Goal: Find specific page/section: Find specific page/section

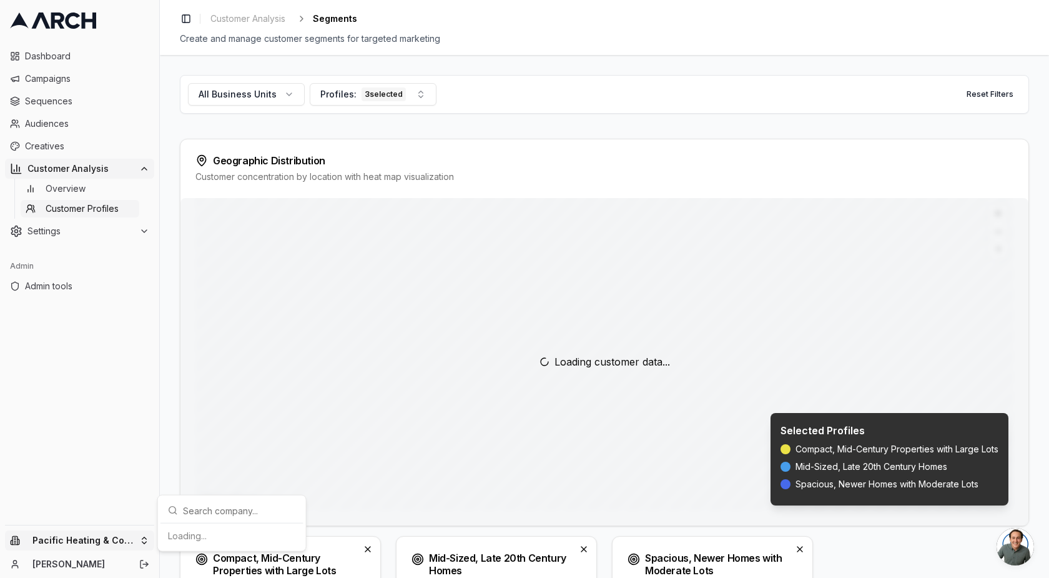
click at [79, 540] on html "Dashboard Campaigns Sequences Audiences Creatives Customer Analysis Overview Cu…" at bounding box center [524, 289] width 1049 height 578
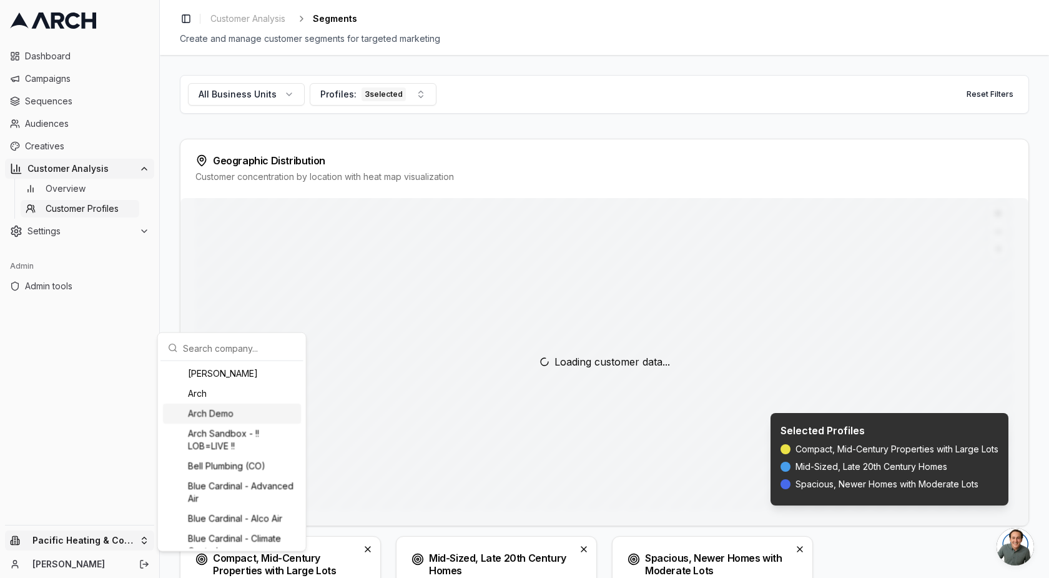
click at [217, 415] on div "Arch Demo" at bounding box center [232, 413] width 138 height 20
click at [95, 435] on html "Dashboard Campaigns Sequences Audiences Creatives Customer Analysis Overview Cu…" at bounding box center [524, 289] width 1049 height 578
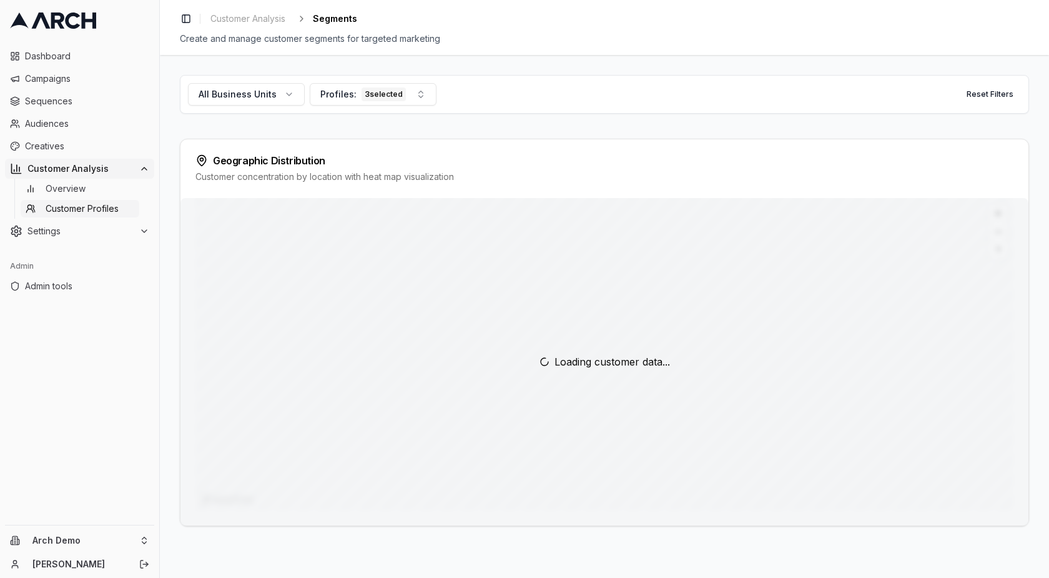
click at [66, 204] on span "Customer Profiles" at bounding box center [82, 208] width 73 height 12
